Goal: Transaction & Acquisition: Purchase product/service

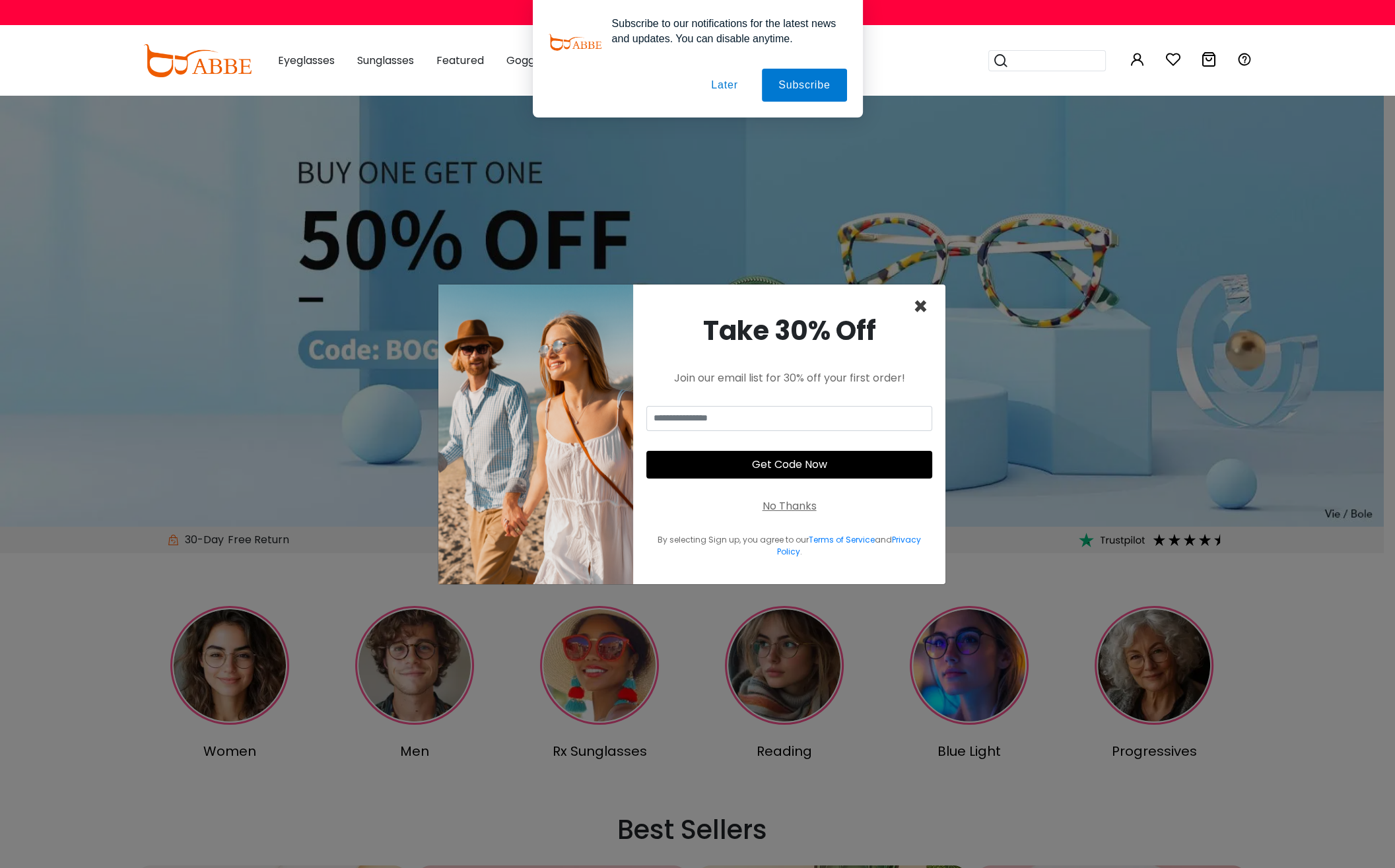
click at [922, 304] on span "×" at bounding box center [920, 306] width 15 height 34
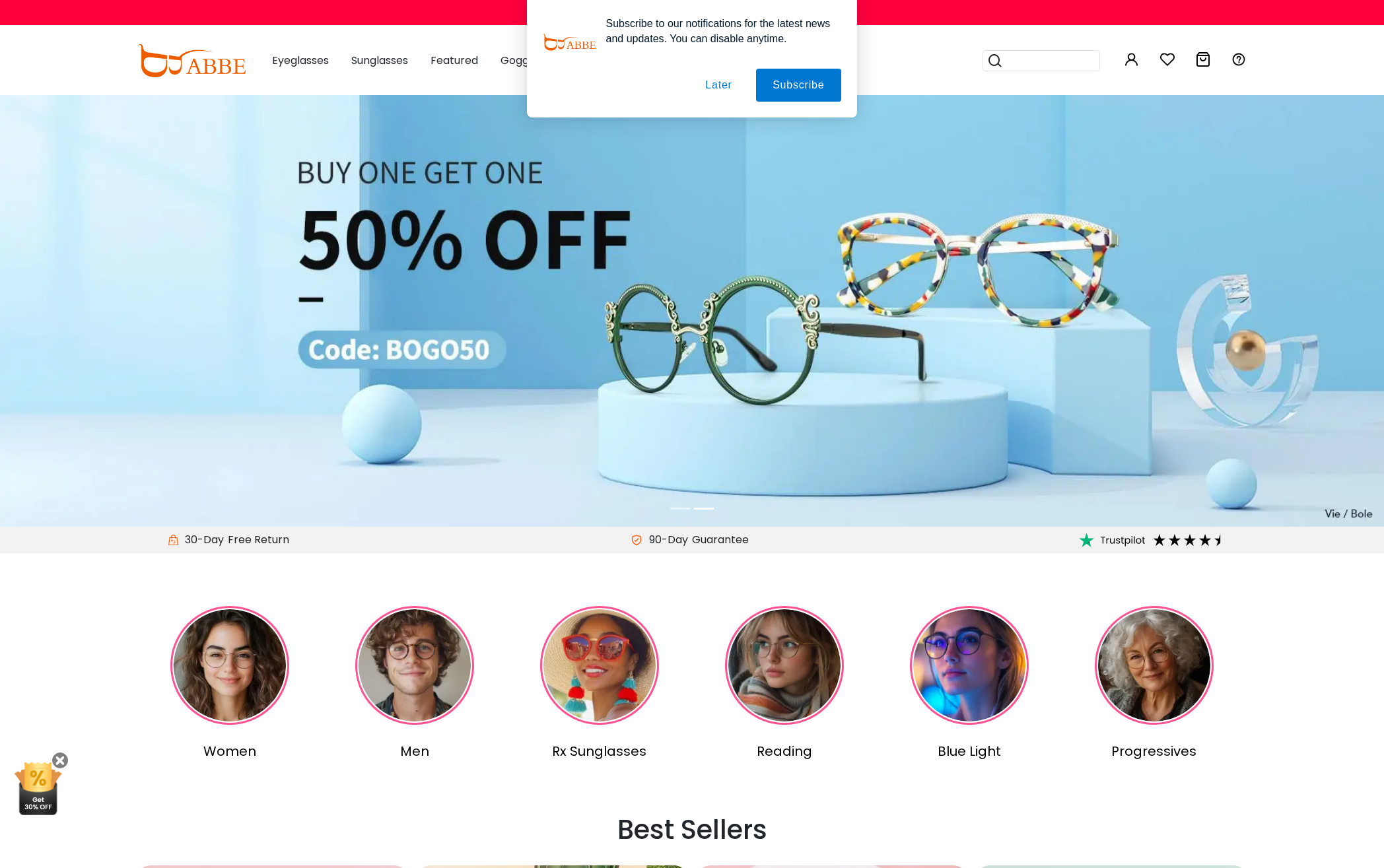
click at [710, 89] on button "Later" at bounding box center [719, 85] width 59 height 33
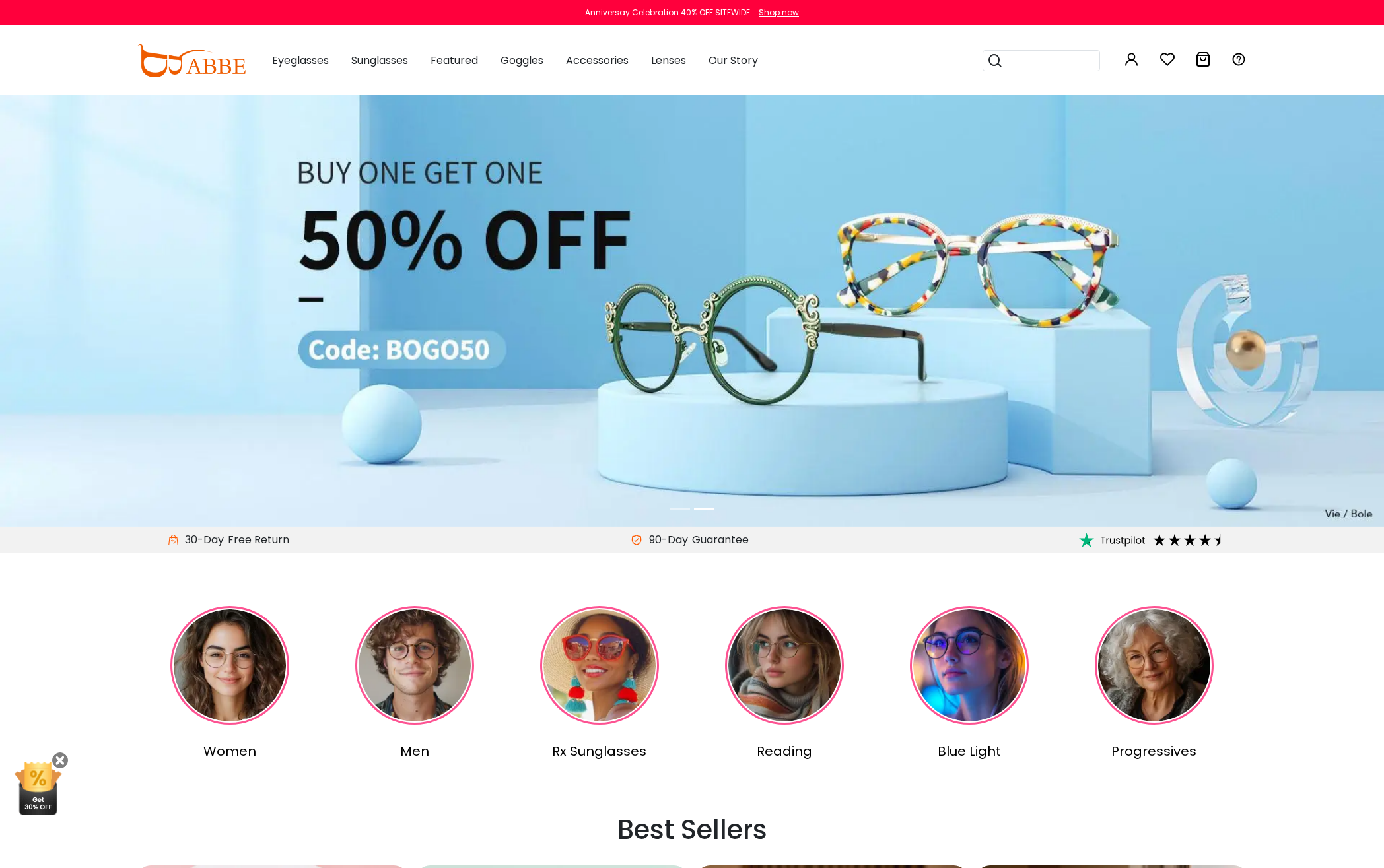
click at [772, 11] on div "Shop now" at bounding box center [779, 13] width 40 height 12
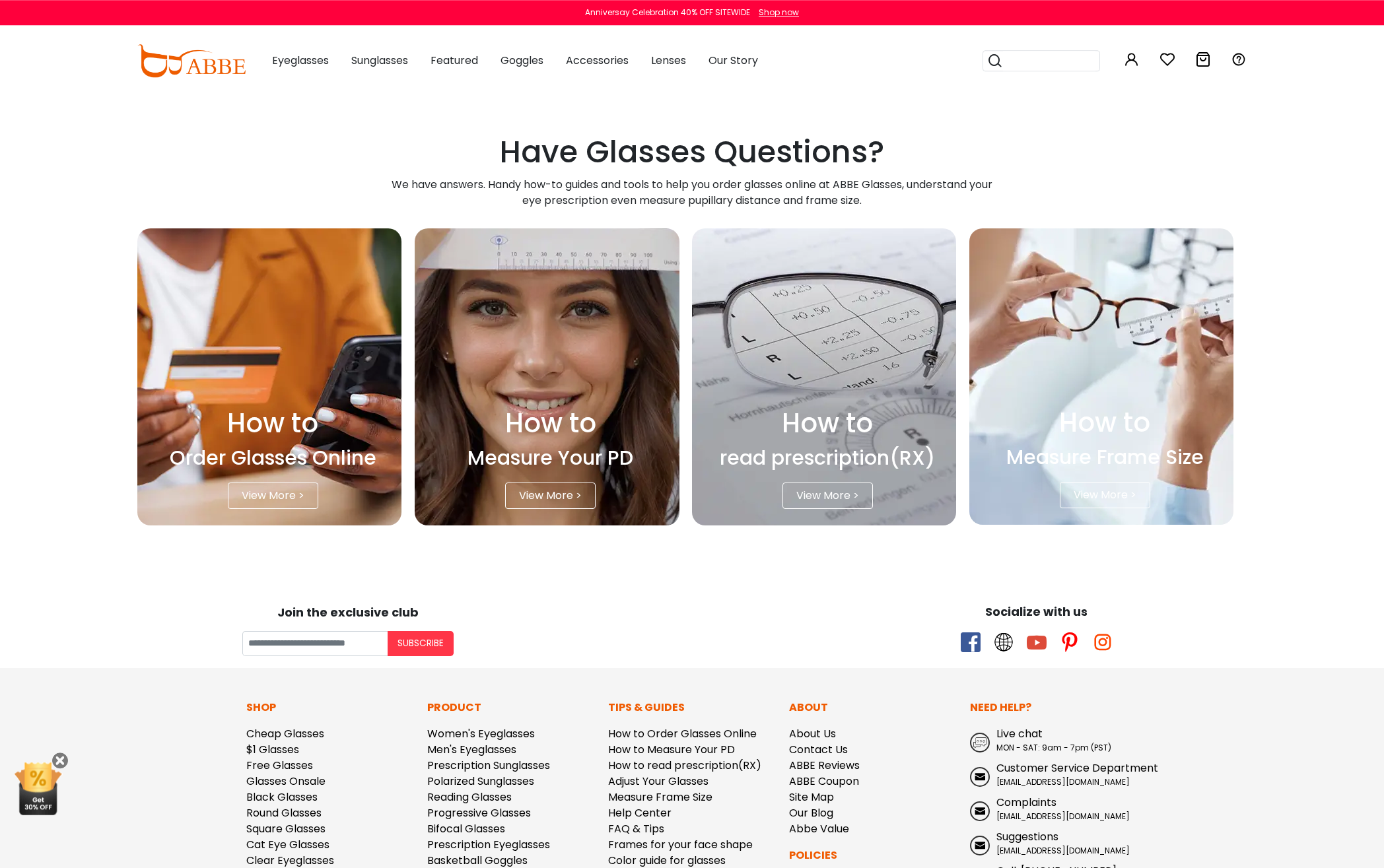
scroll to position [3588, 0]
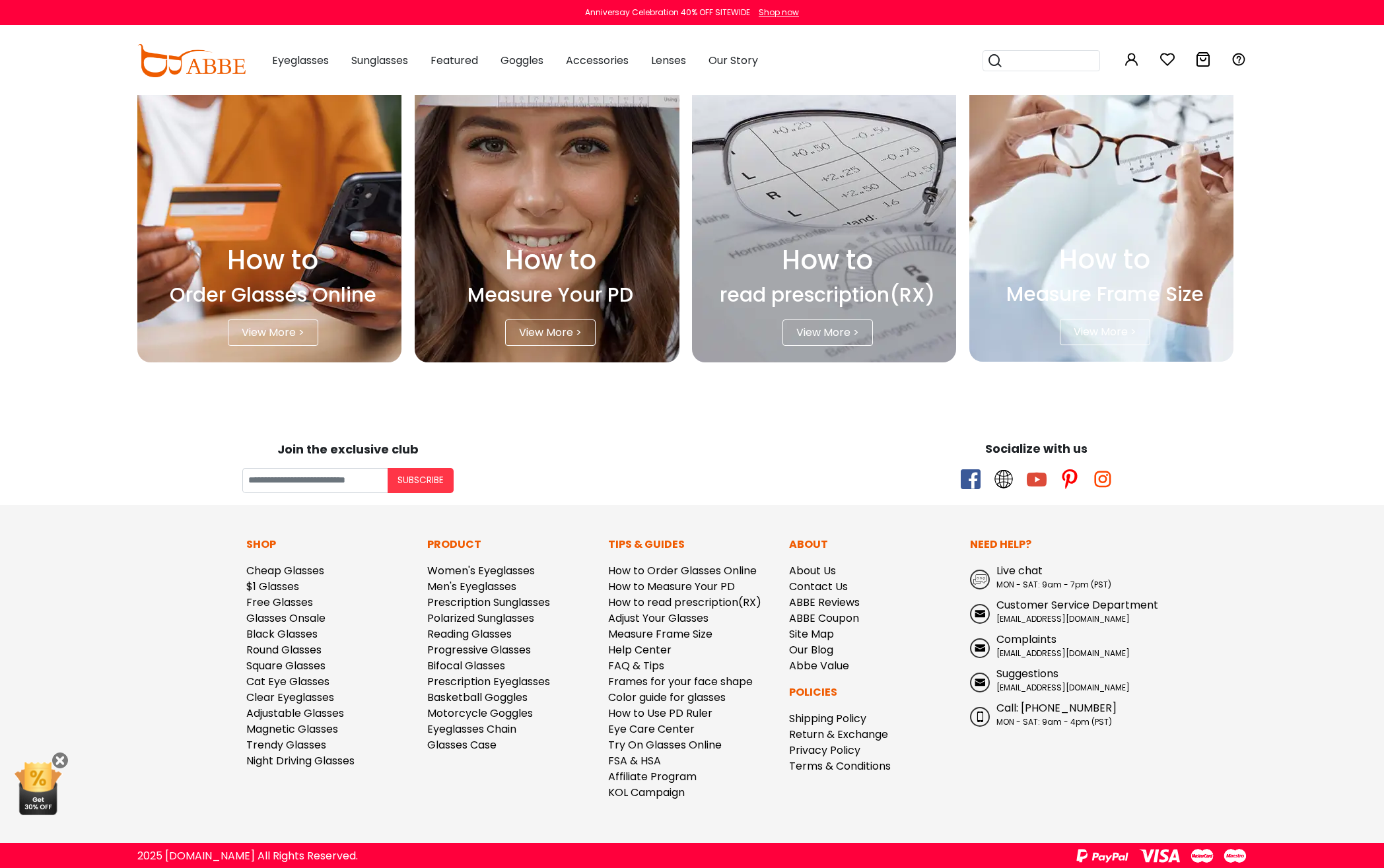
click at [331, 549] on p "Shop" at bounding box center [330, 544] width 168 height 16
click at [817, 620] on link "ABBE Coupon" at bounding box center [824, 618] width 70 height 15
click at [1115, 796] on div "Need Help? Live chat MON - SAT: 9am - 7pm (PST) Customer Service Department ser…" at bounding box center [1053, 674] width 181 height 275
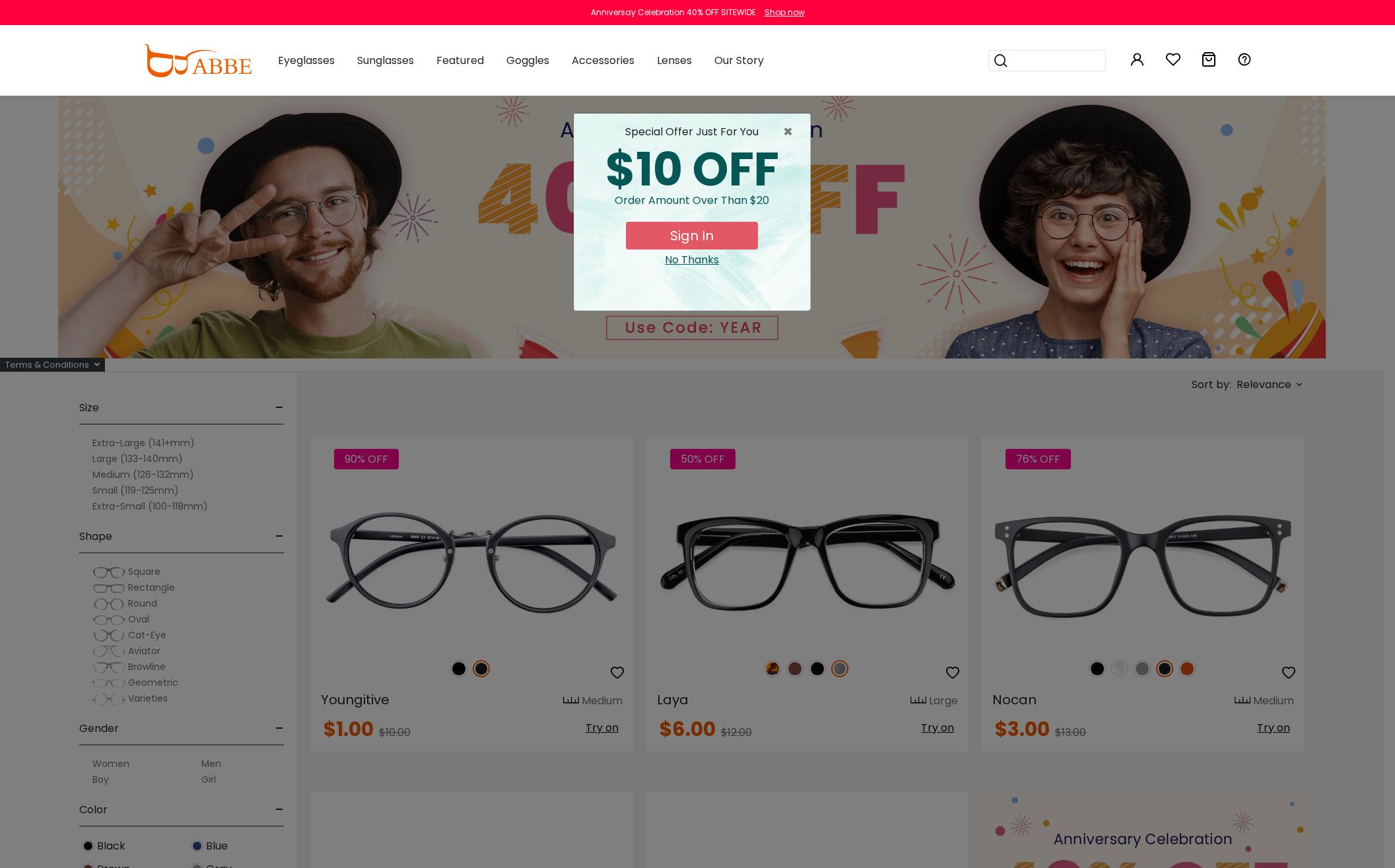
click at [775, 179] on div "$10 OFF" at bounding box center [691, 170] width 215 height 46
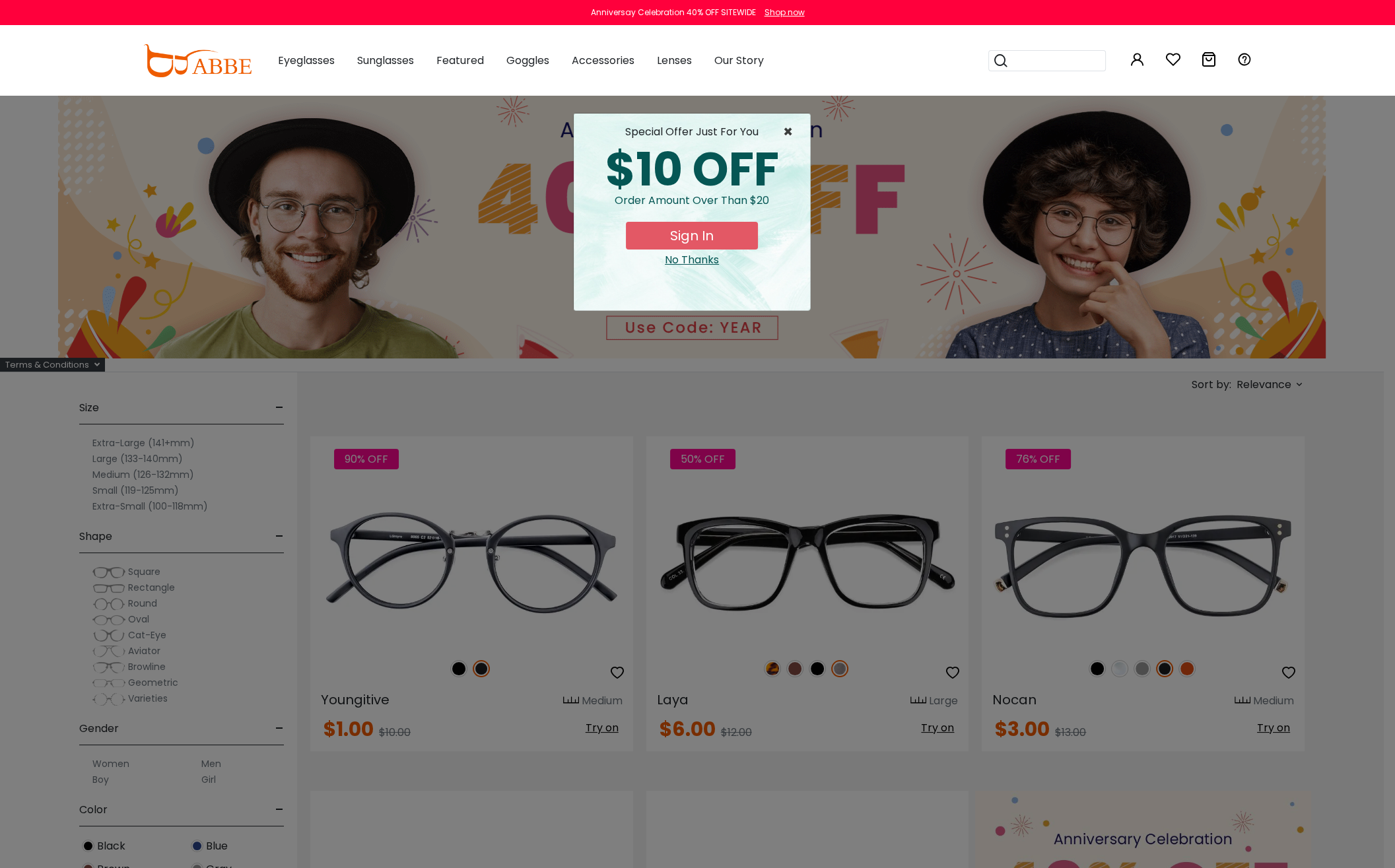
click at [789, 136] on span "×" at bounding box center [791, 132] width 17 height 16
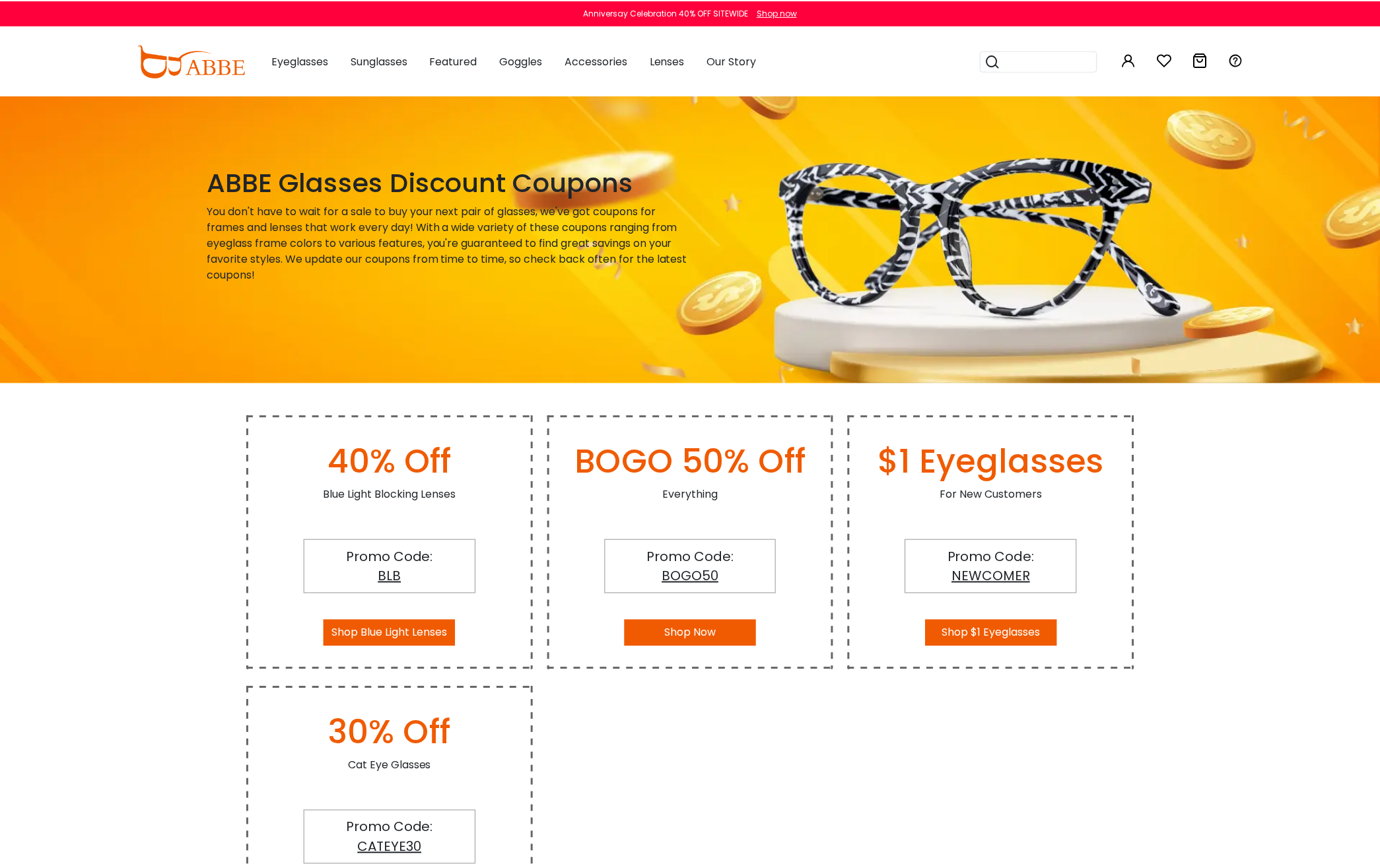
scroll to position [173, 0]
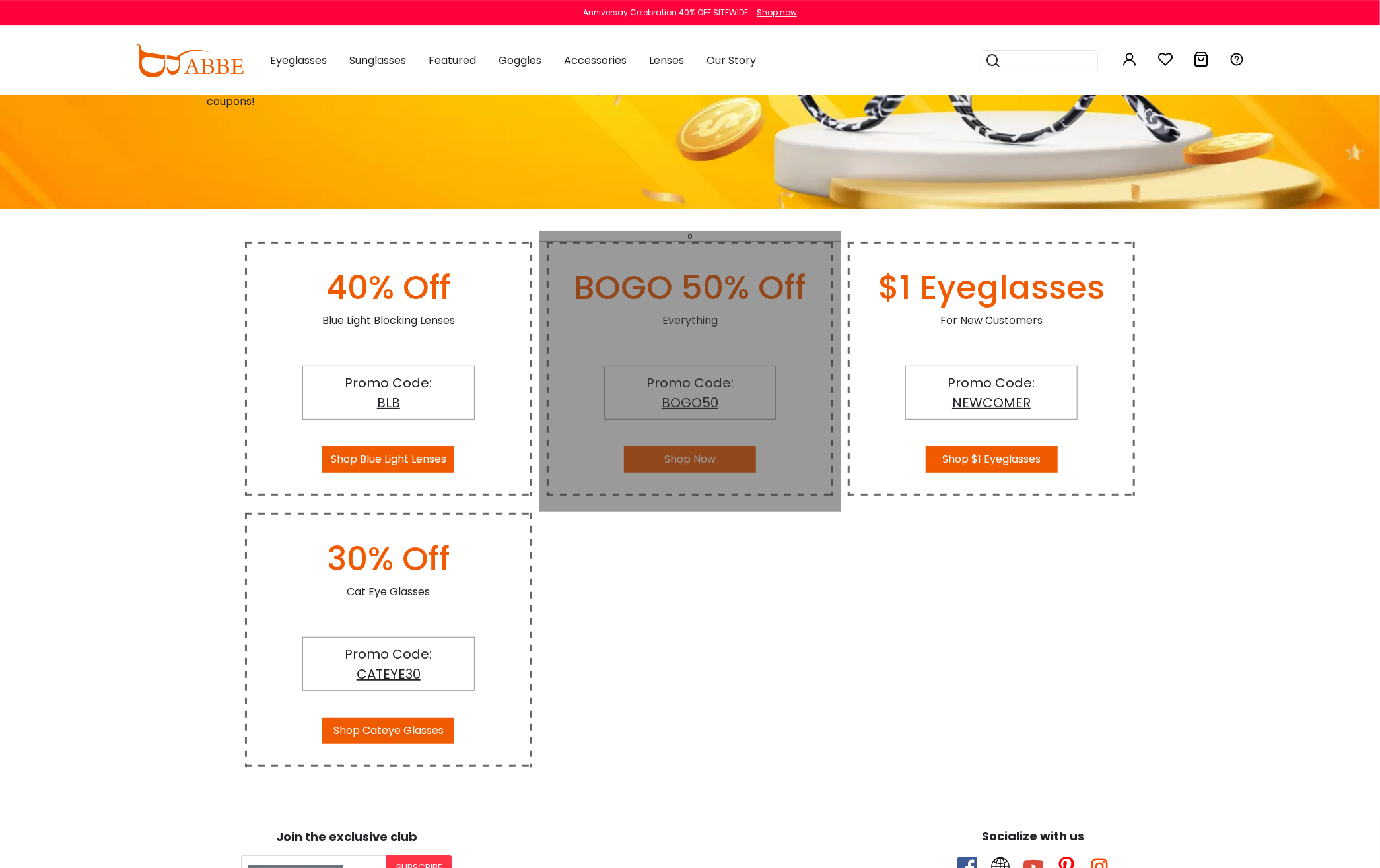
click at [762, 497] on div "BOGO 50% Off Everything Promo Code: BOGO50 Shop Now" at bounding box center [690, 377] width 302 height 271
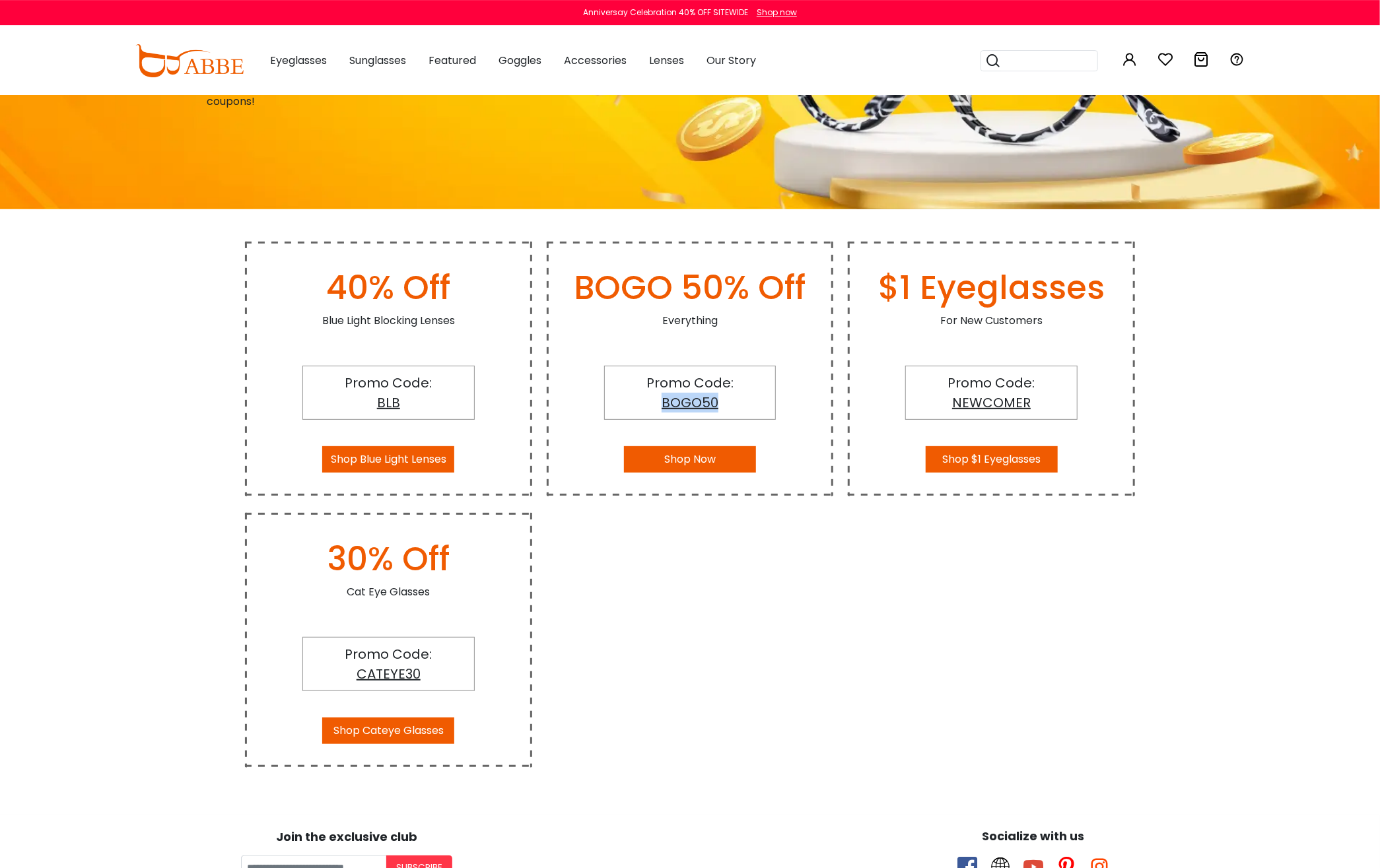
drag, startPoint x: 660, startPoint y: 404, endPoint x: 742, endPoint y: 404, distance: 82.0
click at [742, 404] on div "Promo Code: BOGO50" at bounding box center [691, 392] width 172 height 54
copy span "BOGO50"
click at [1338, 404] on div "ABBE Glasses Discount Coupons You don't have to wait for a sale to buy your nex…" at bounding box center [690, 352] width 1380 height 862
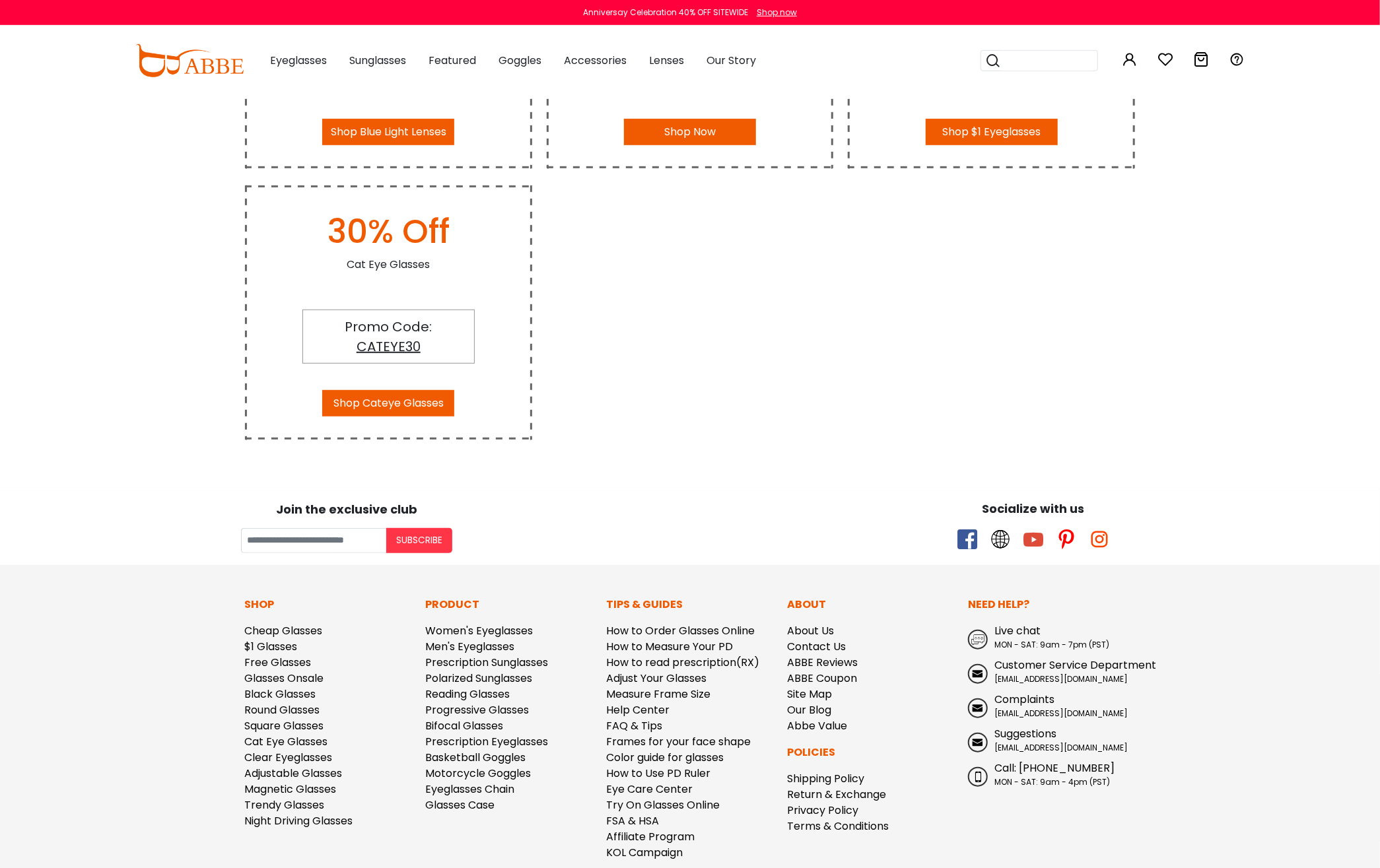
scroll to position [522, 0]
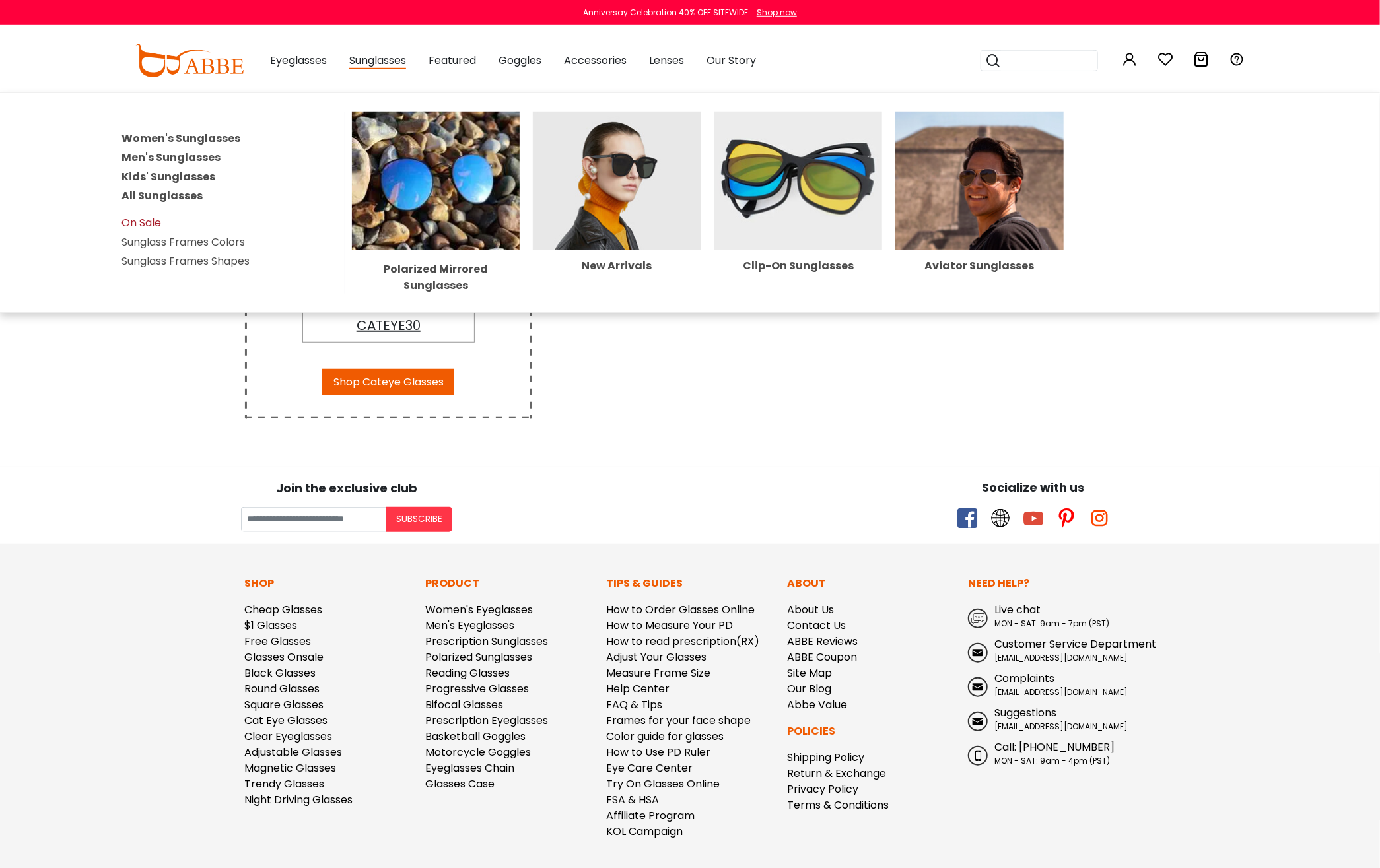
click at [131, 219] on link "On Sale" at bounding box center [142, 222] width 40 height 15
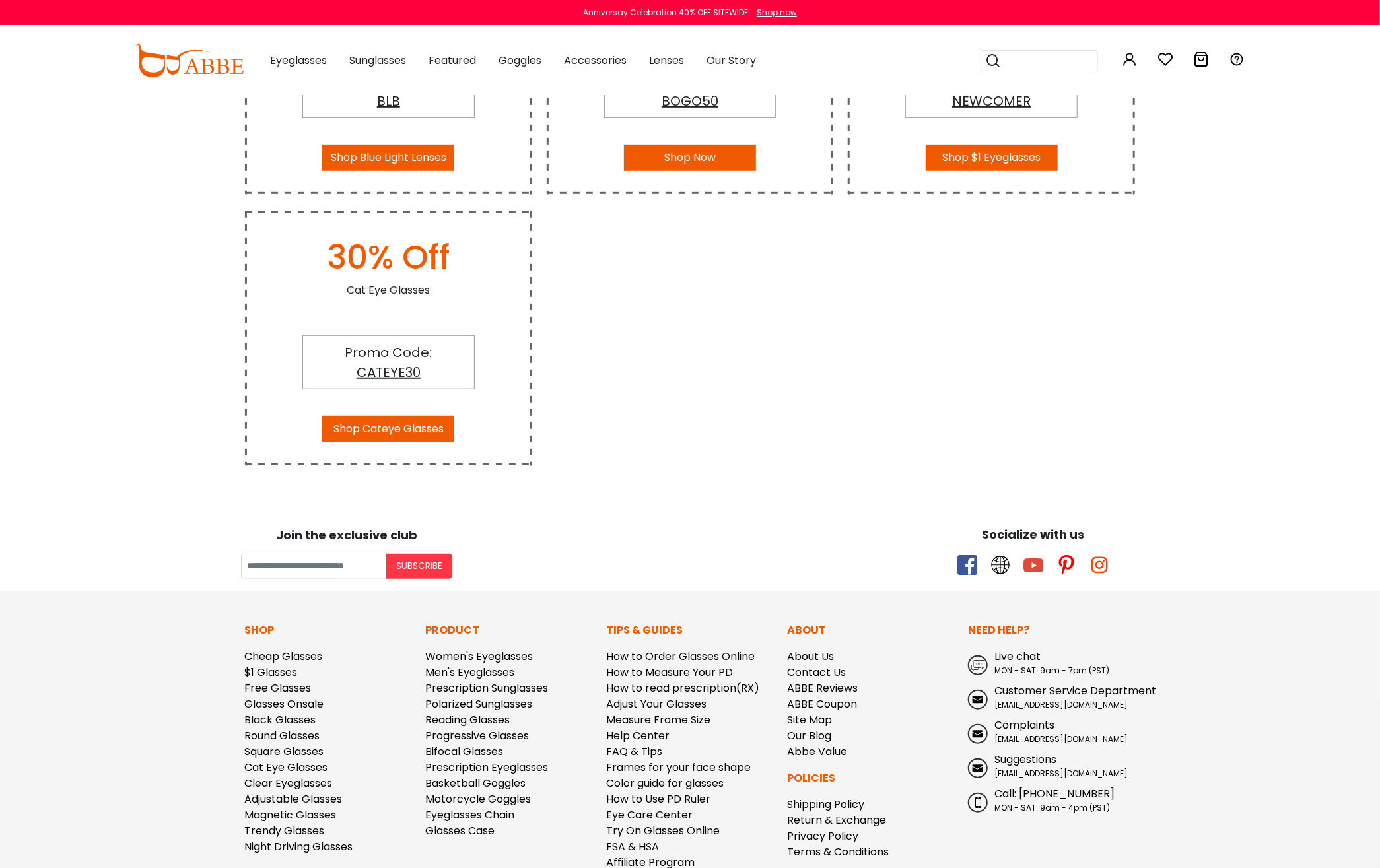
scroll to position [451, 0]
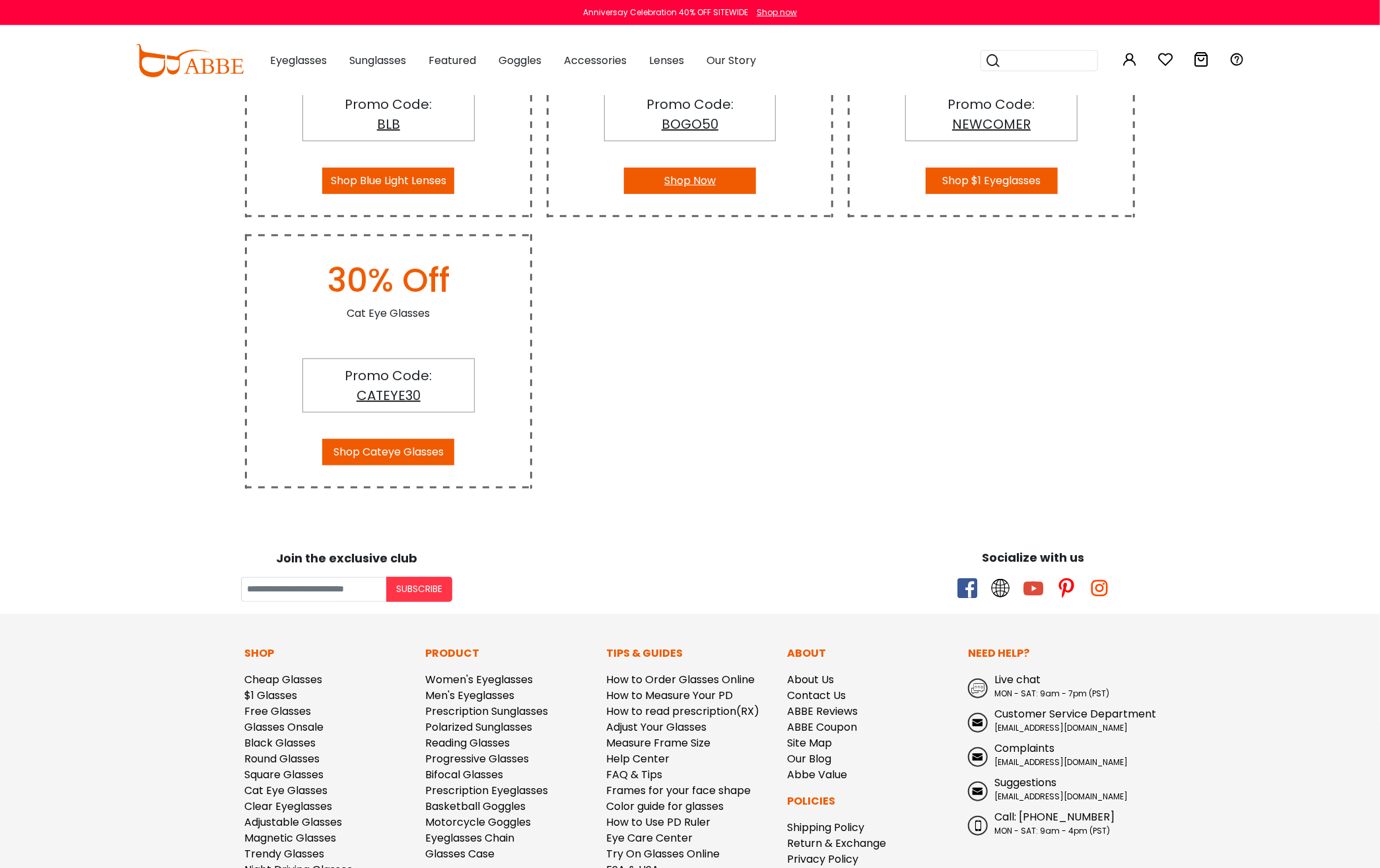
click at [700, 185] on button "Shop Now" at bounding box center [690, 181] width 132 height 26
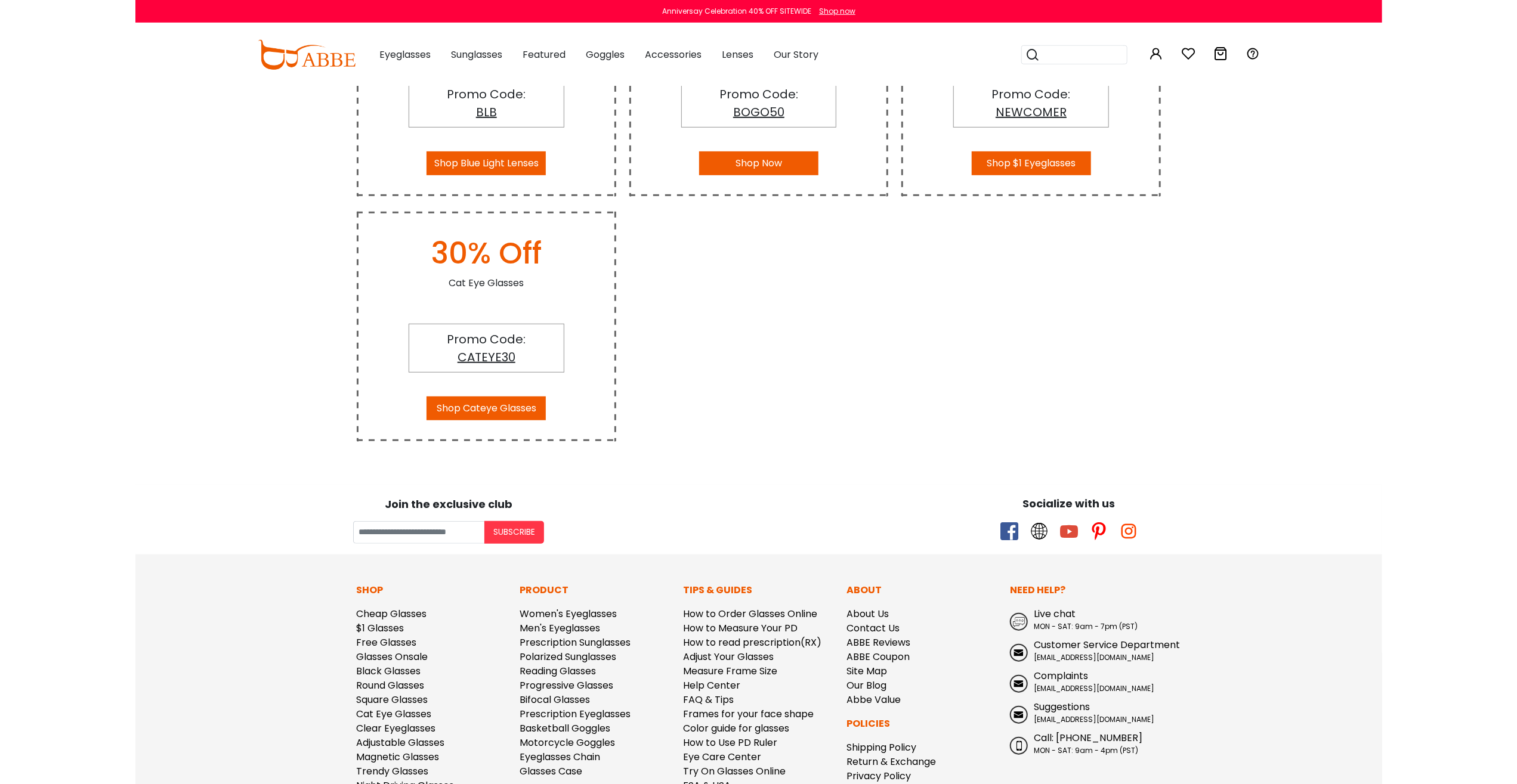
scroll to position [464, 0]
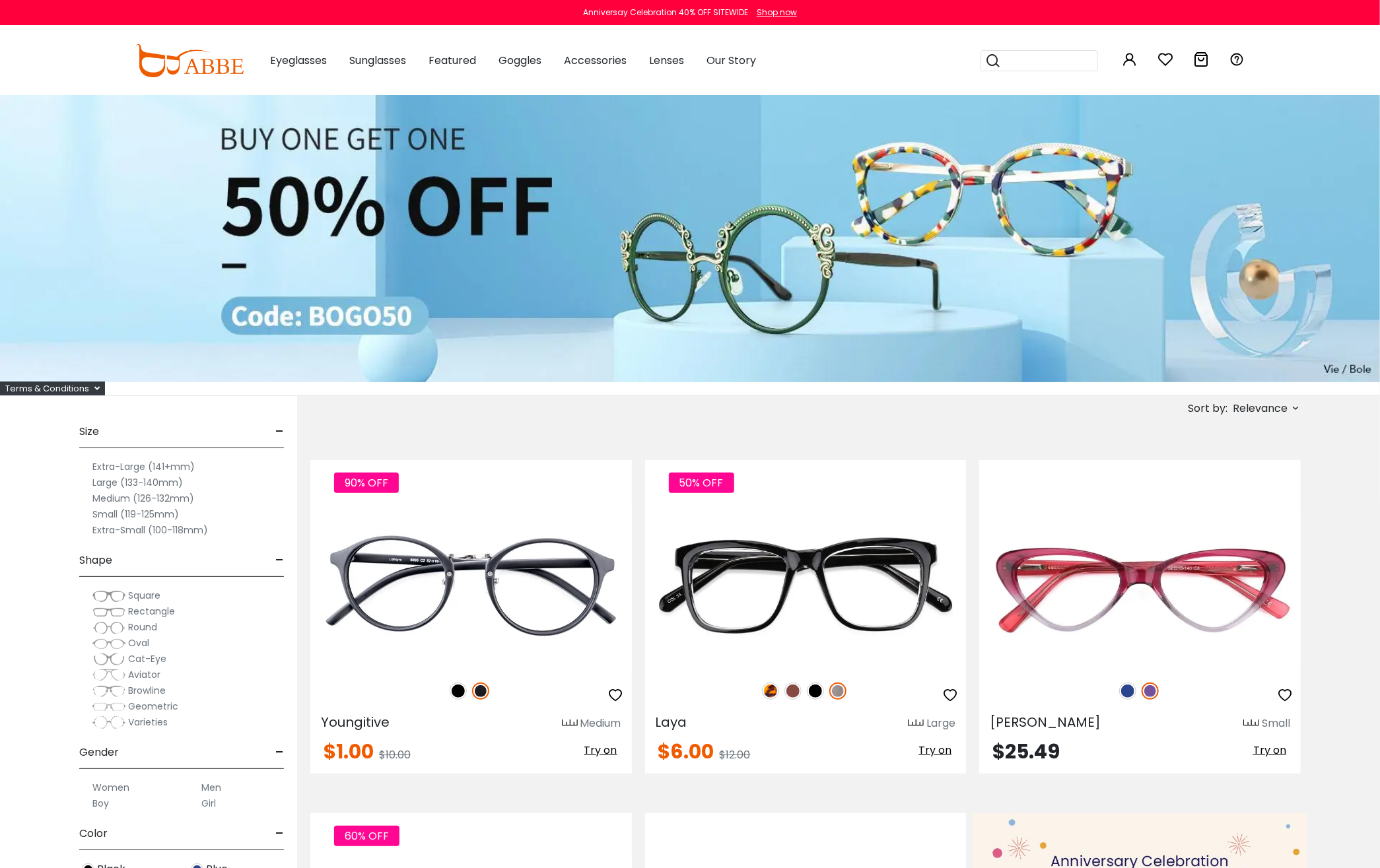
click at [30, 387] on div "Terms & Conditions" at bounding box center [52, 389] width 105 height 14
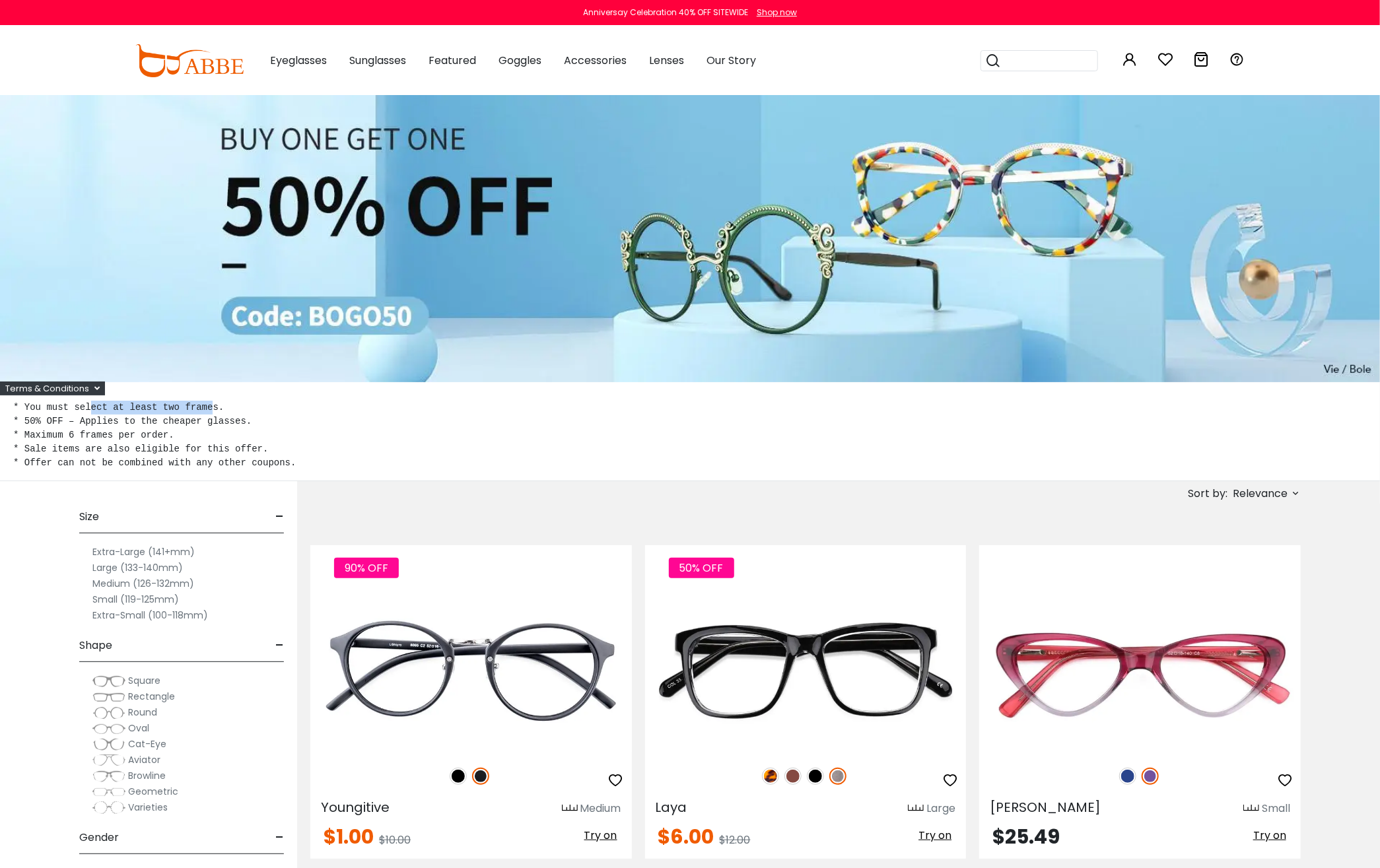
drag, startPoint x: 82, startPoint y: 406, endPoint x: 197, endPoint y: 401, distance: 115.1
click at [197, 401] on pre "* You must select at least two frames. * 50% OFF – Applies to the cheaper glass…" at bounding box center [690, 436] width 1354 height 70
drag, startPoint x: 59, startPoint y: 437, endPoint x: 215, endPoint y: 437, distance: 156.0
click at [212, 437] on pre "* You must select at least two frames. * 50% OFF – Applies to the cheaper glass…" at bounding box center [690, 436] width 1354 height 70
drag, startPoint x: 127, startPoint y: 440, endPoint x: 286, endPoint y: 445, distance: 159.1
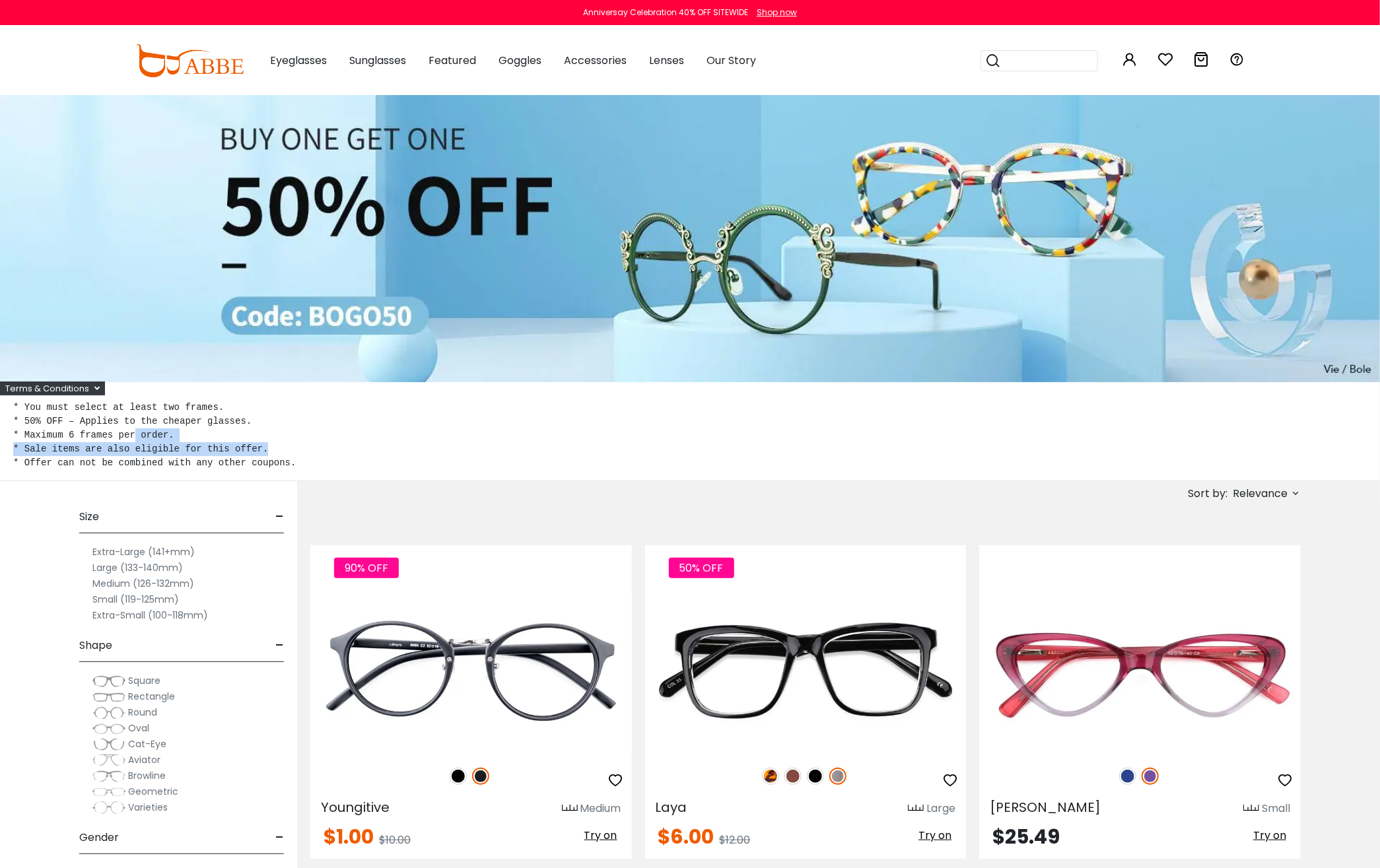
click at [282, 444] on pre "* You must select at least two frames. * 50% OFF – Applies to the cheaper glass…" at bounding box center [690, 436] width 1354 height 70
click at [311, 464] on pre "* You must select at least two frames. * 50% OFF – Applies to the cheaper glass…" at bounding box center [690, 436] width 1354 height 70
drag, startPoint x: 90, startPoint y: 446, endPoint x: 308, endPoint y: 441, distance: 218.1
click at [291, 441] on pre "* You must select at least two frames. * 50% OFF – Applies to the cheaper glass…" at bounding box center [690, 436] width 1354 height 70
click at [372, 451] on pre "* You must select at least two frames. * 50% OFF – Applies to the cheaper glass…" at bounding box center [690, 436] width 1354 height 70
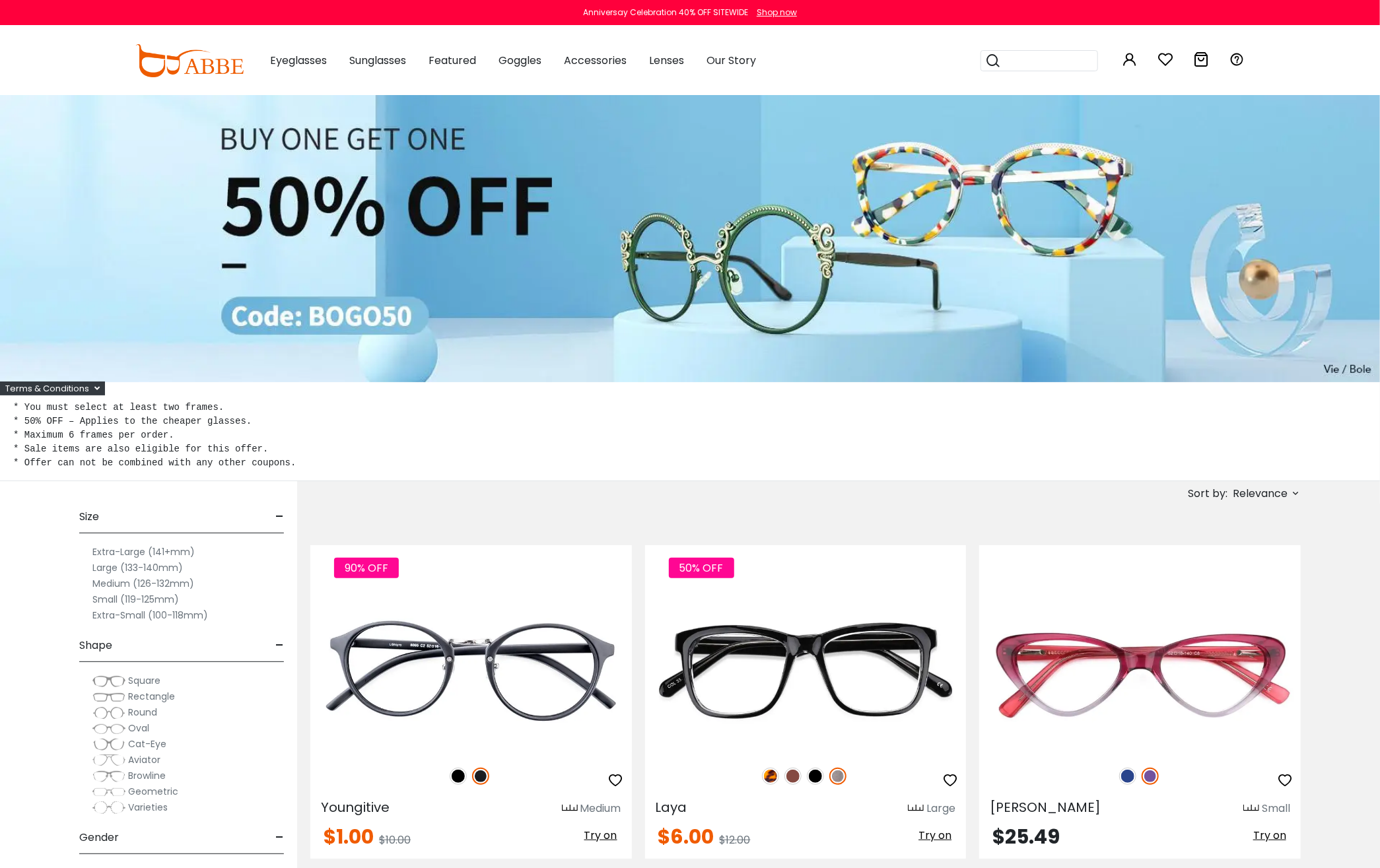
click at [372, 451] on pre "* You must select at least two frames. * 50% OFF – Applies to the cheaper glass…" at bounding box center [690, 436] width 1354 height 70
